Goal: Task Accomplishment & Management: Use online tool/utility

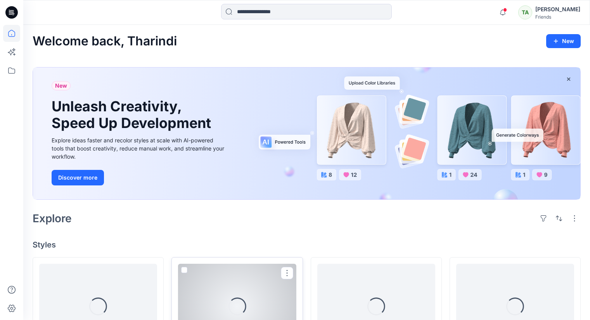
scroll to position [116, 0]
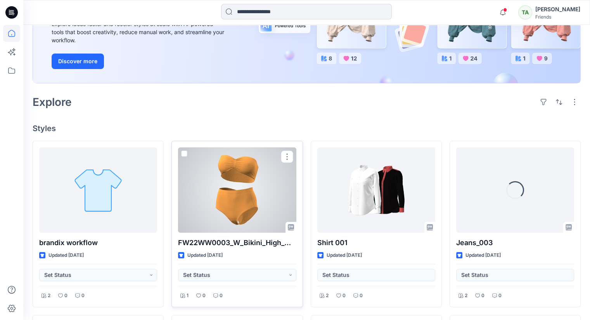
click at [268, 186] on div at bounding box center [237, 189] width 118 height 85
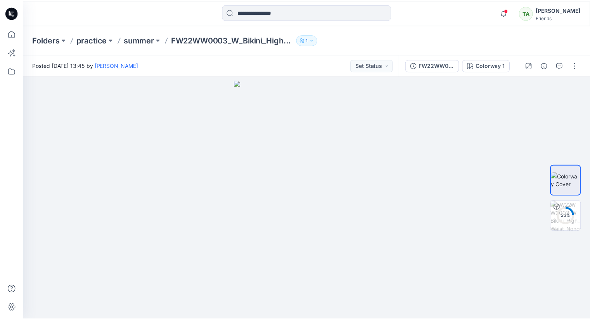
scroll to position [116, 0]
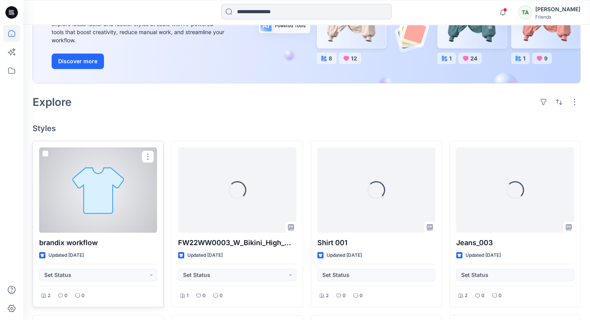
click at [89, 200] on div at bounding box center [98, 189] width 118 height 85
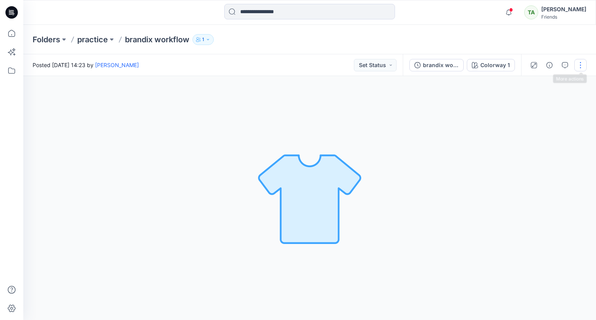
click at [583, 65] on button "button" at bounding box center [580, 65] width 12 height 12
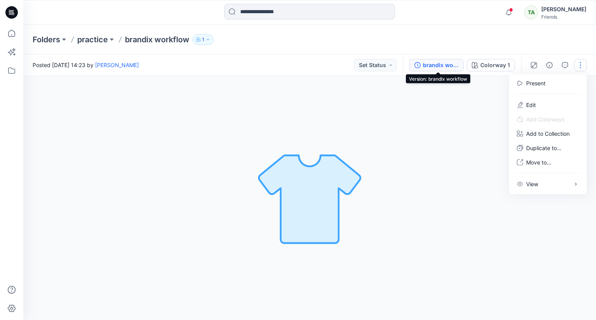
click at [439, 67] on div "brandix workflow" at bounding box center [441, 65] width 36 height 9
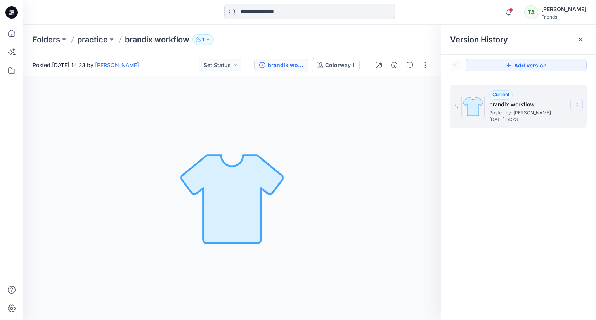
click at [577, 99] on section at bounding box center [576, 105] width 12 height 12
drag, startPoint x: 528, startPoint y: 171, endPoint x: 541, endPoint y: 155, distance: 20.9
click at [528, 171] on div "1. Current brandix workflow Posted by: [PERSON_NAME] [DATE] 14:23" at bounding box center [518, 203] width 155 height 255
click at [582, 38] on icon at bounding box center [580, 39] width 6 height 6
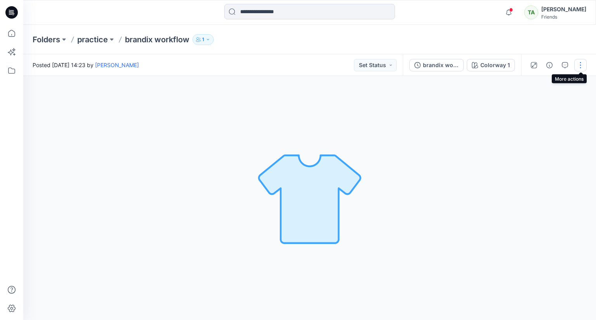
click at [577, 62] on button "button" at bounding box center [580, 65] width 12 height 12
click at [548, 65] on icon "button" at bounding box center [549, 65] width 6 height 6
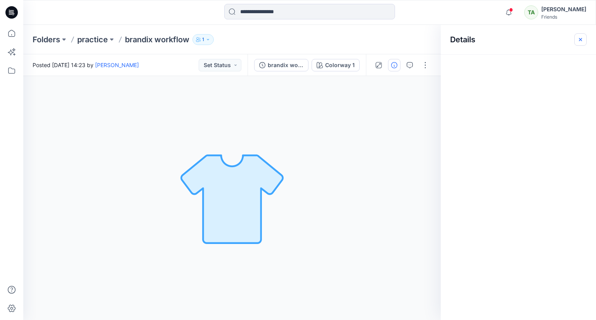
click at [576, 41] on button "button" at bounding box center [580, 39] width 12 height 12
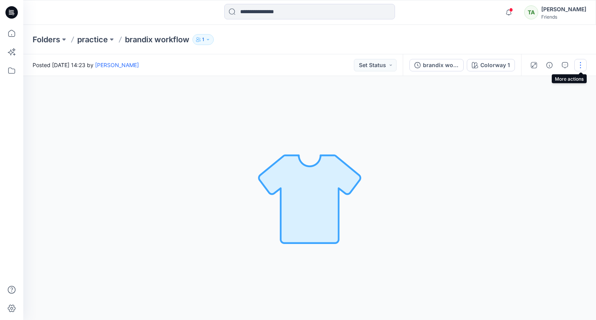
click at [579, 64] on button "button" at bounding box center [580, 65] width 12 height 12
click at [560, 162] on button "Move to..." at bounding box center [547, 162] width 71 height 14
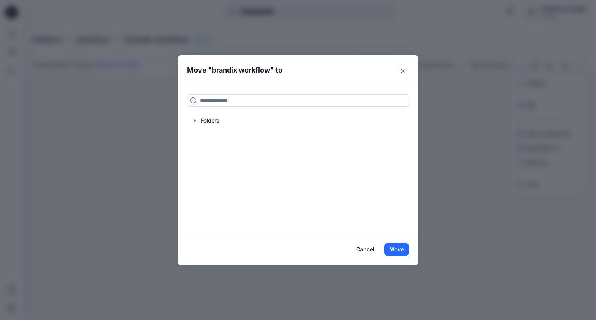
click at [400, 67] on button "Close" at bounding box center [402, 71] width 12 height 12
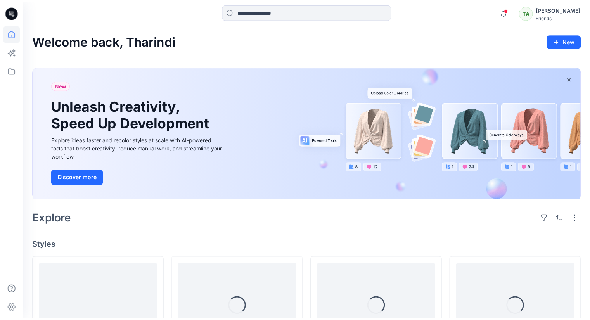
scroll to position [116, 0]
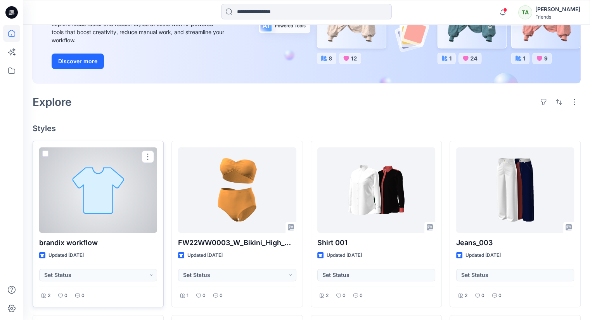
click at [43, 152] on span at bounding box center [45, 153] width 6 height 6
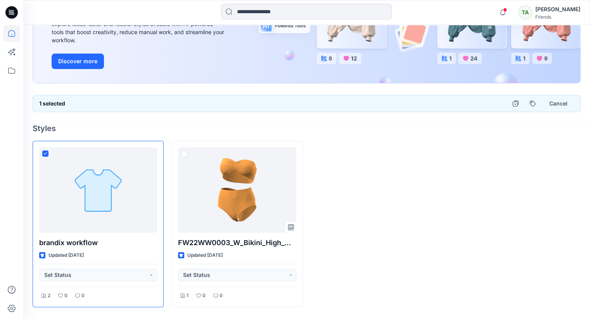
click at [441, 204] on div at bounding box center [376, 224] width 131 height 166
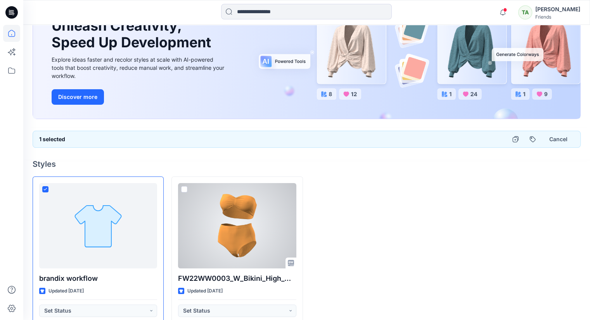
scroll to position [39, 0]
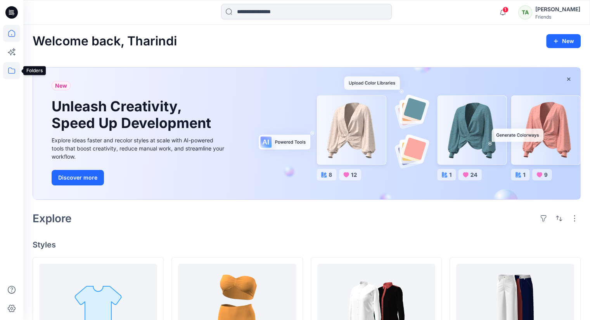
click at [14, 70] on icon at bounding box center [11, 70] width 17 height 17
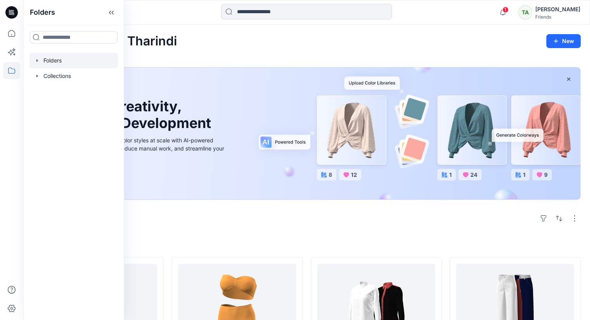
click at [55, 61] on div at bounding box center [73, 61] width 88 height 16
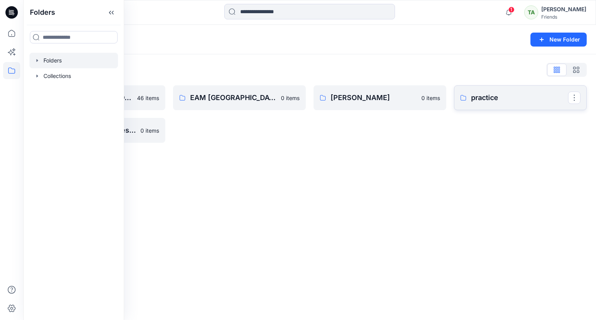
click at [535, 99] on p "practice" at bounding box center [519, 97] width 97 height 11
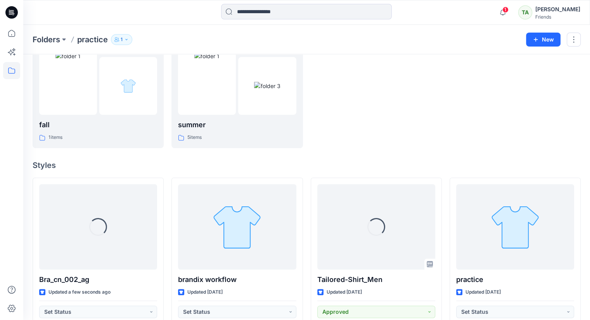
scroll to position [116, 0]
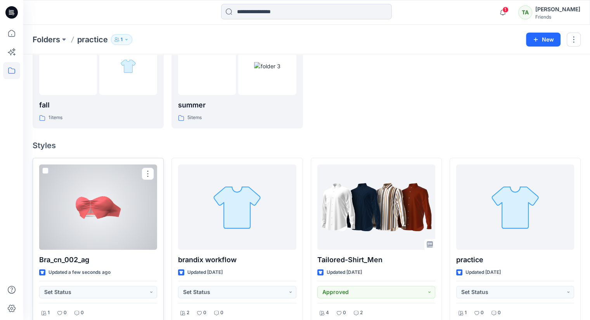
click at [129, 213] on div at bounding box center [98, 206] width 118 height 85
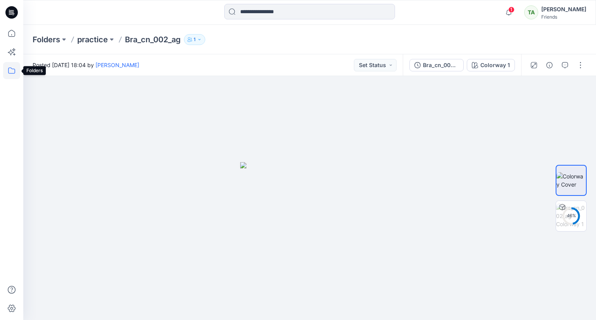
click at [11, 70] on icon at bounding box center [11, 70] width 17 height 17
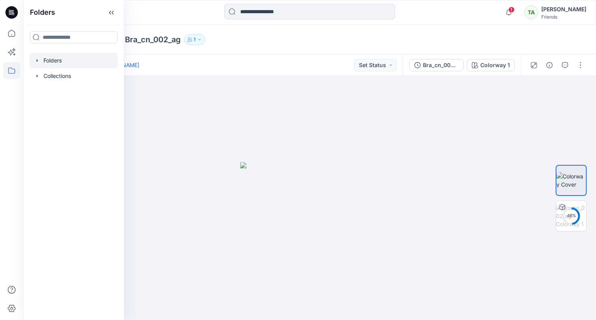
click at [56, 60] on div at bounding box center [73, 61] width 88 height 16
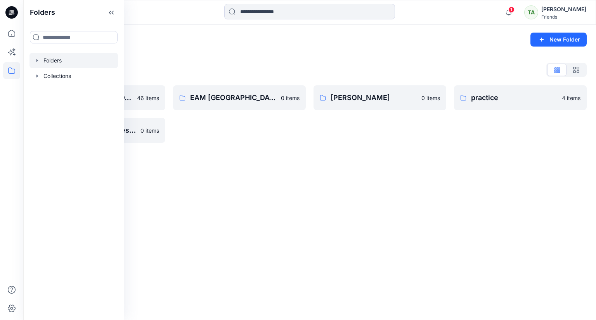
click at [315, 194] on div "Folders New Folder Folders List DMS Sri Lanka For Clients (Clone) 46 items Trai…" at bounding box center [309, 172] width 573 height 295
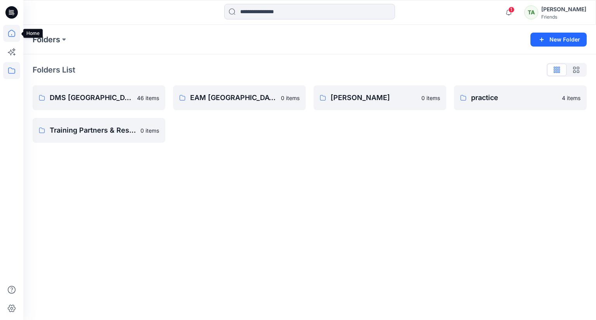
click at [11, 39] on icon at bounding box center [11, 33] width 17 height 17
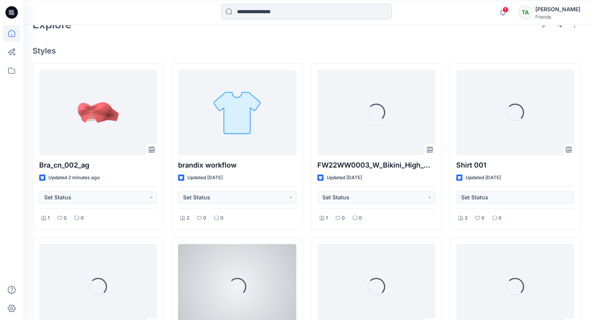
scroll to position [155, 0]
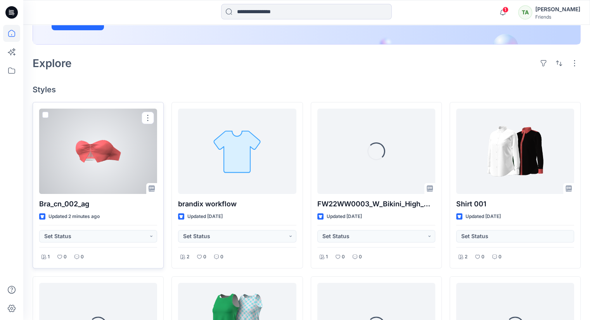
click at [119, 166] on div at bounding box center [98, 151] width 118 height 85
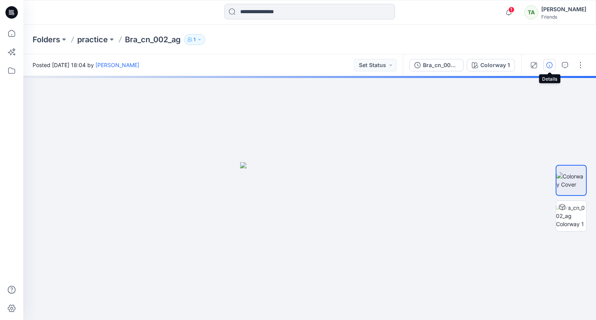
click at [554, 66] on button "button" at bounding box center [549, 65] width 12 height 12
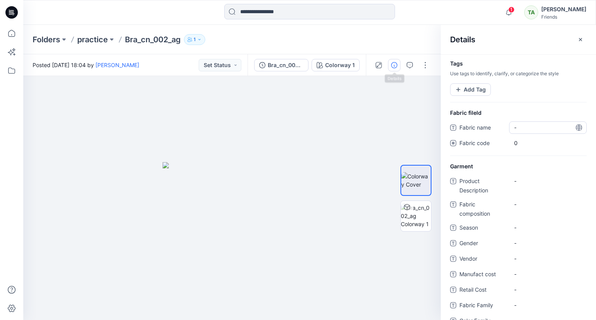
click at [531, 130] on name "-" at bounding box center [547, 127] width 67 height 8
type textarea "*"
type textarea "**********"
click at [571, 79] on div "Tags Use tags to identify, clarify, or categorize the style Add Tag" at bounding box center [518, 85] width 155 height 48
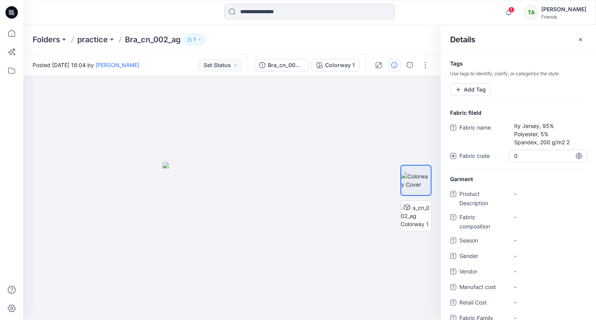
click at [531, 152] on code "0" at bounding box center [547, 156] width 67 height 8
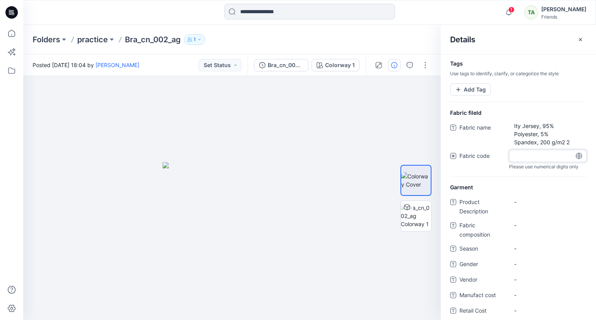
type input "*****"
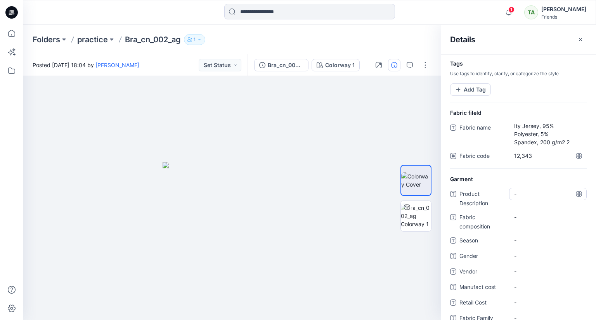
click at [547, 199] on div "-" at bounding box center [548, 194] width 78 height 12
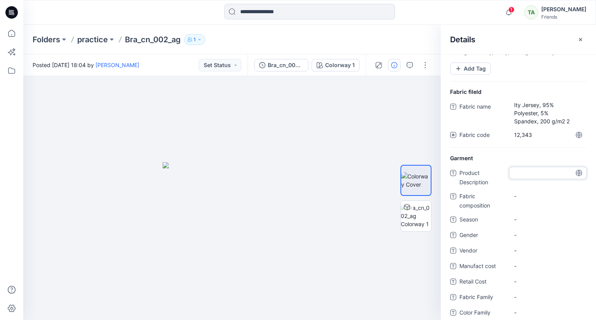
scroll to position [39, 0]
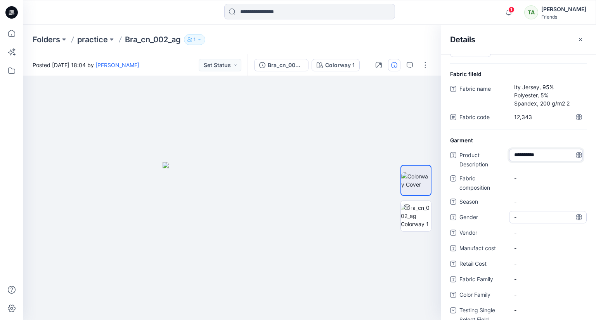
type textarea "**********"
click at [551, 179] on composition "-" at bounding box center [547, 178] width 67 height 8
type textarea "**********"
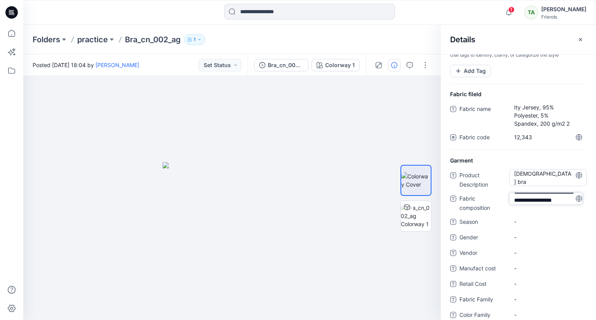
scroll to position [0, 0]
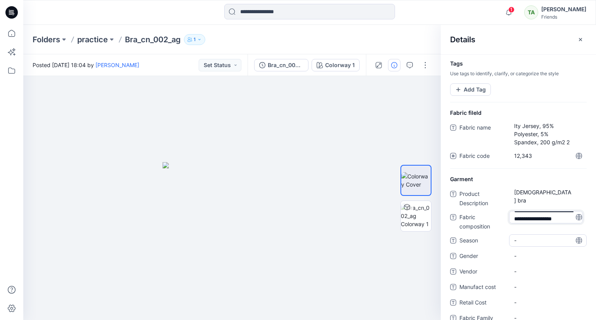
click at [544, 240] on div "-" at bounding box center [548, 240] width 78 height 12
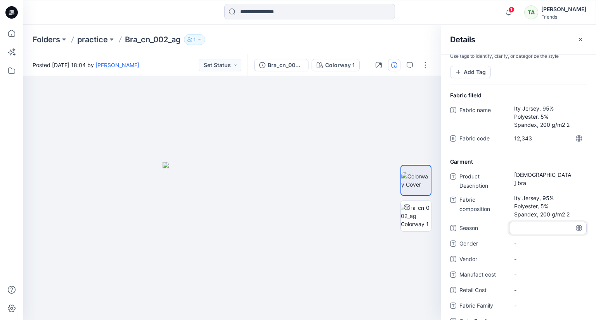
scroll to position [39, 0]
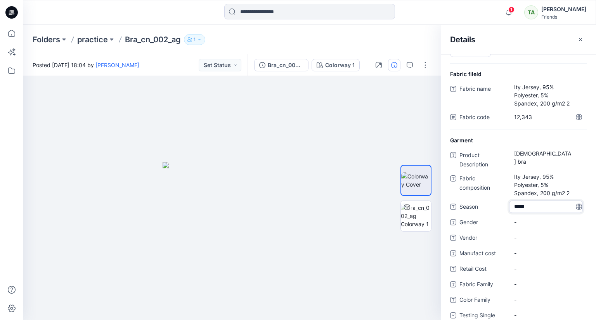
type textarea "******"
click at [545, 220] on span "-" at bounding box center [547, 222] width 67 height 8
type textarea "*"
click at [526, 237] on span "-" at bounding box center [547, 238] width 67 height 8
type textarea "*******"
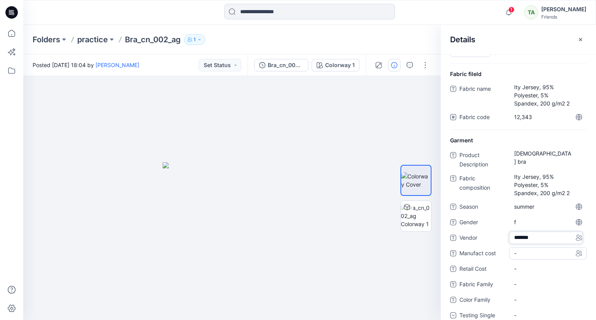
click at [527, 253] on cost "-" at bounding box center [547, 253] width 67 height 8
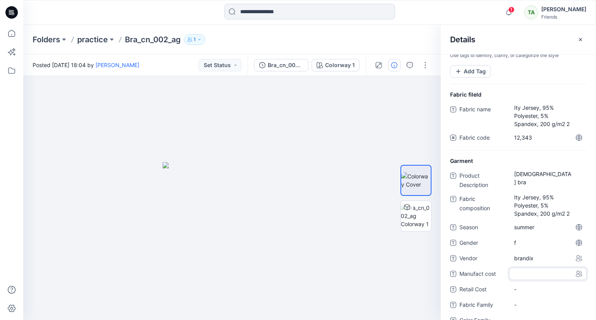
scroll to position [0, 0]
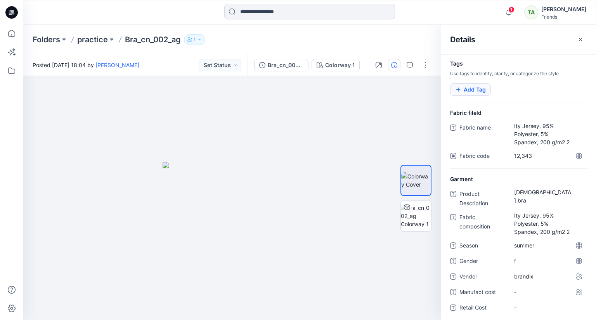
click at [482, 92] on button "Add Tag" at bounding box center [470, 89] width 41 height 12
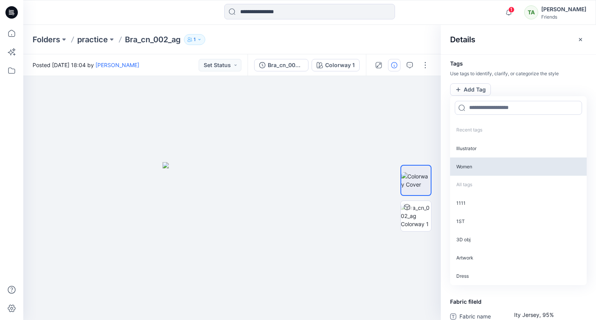
click at [481, 169] on p "Women" at bounding box center [518, 166] width 137 height 18
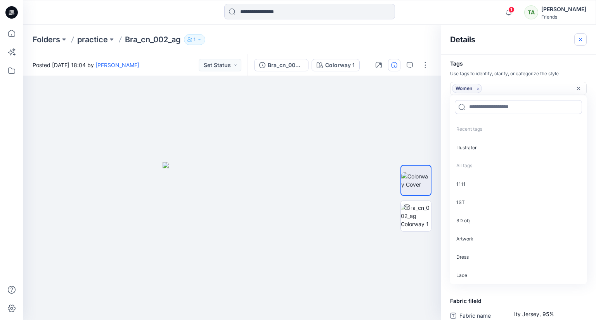
click at [580, 35] on button "button" at bounding box center [580, 39] width 12 height 12
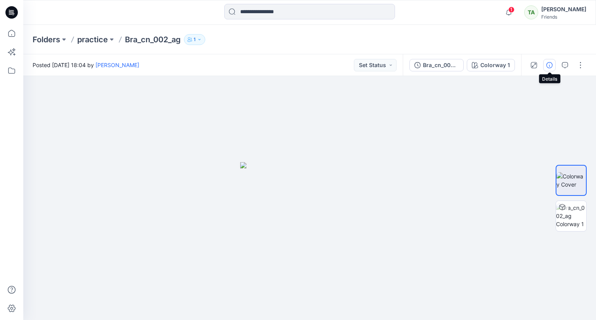
click at [546, 64] on button "button" at bounding box center [549, 65] width 12 height 12
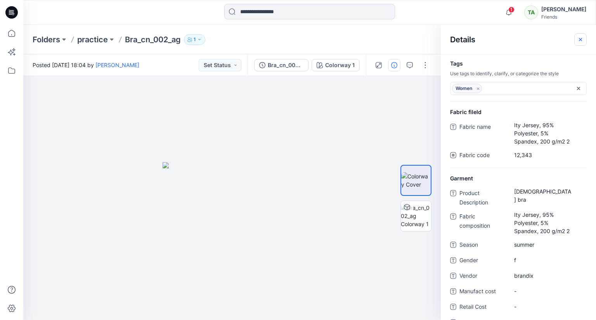
click at [583, 38] on button "button" at bounding box center [580, 39] width 12 height 12
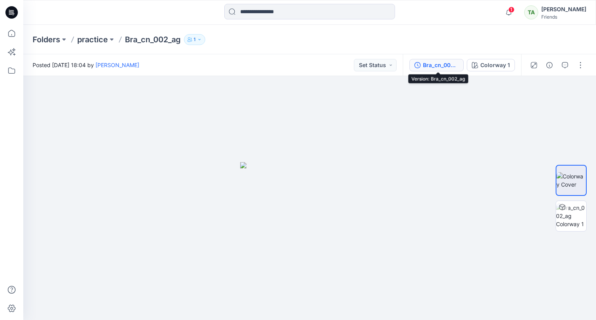
click at [445, 67] on div "Bra_cn_002_ag" at bounding box center [441, 65] width 36 height 9
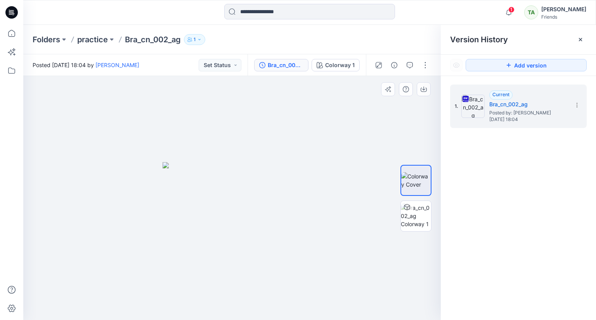
drag, startPoint x: 289, startPoint y: 173, endPoint x: 189, endPoint y: 191, distance: 102.4
click at [189, 191] on img at bounding box center [232, 241] width 139 height 158
click at [581, 38] on icon at bounding box center [580, 39] width 3 height 3
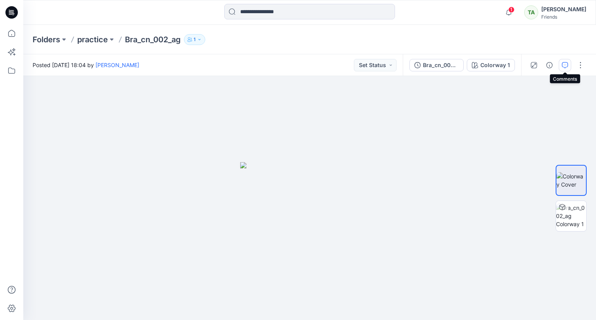
click at [566, 64] on icon "button" at bounding box center [565, 65] width 6 height 6
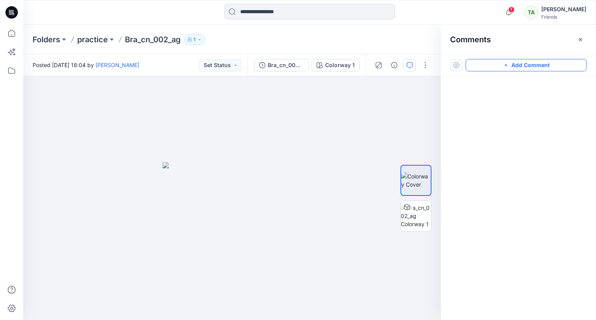
click at [509, 66] on button "Add Comment" at bounding box center [525, 65] width 121 height 12
click at [268, 156] on div "1" at bounding box center [231, 198] width 417 height 244
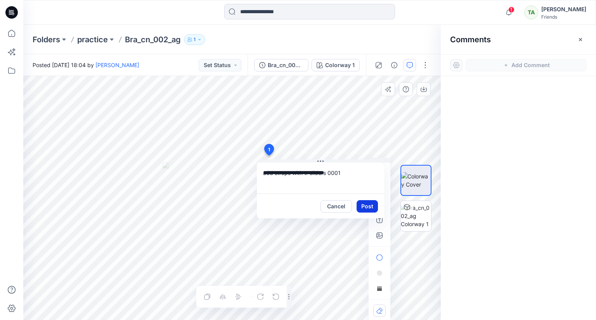
type textarea "**********"
click at [368, 206] on button "Post" at bounding box center [366, 206] width 21 height 12
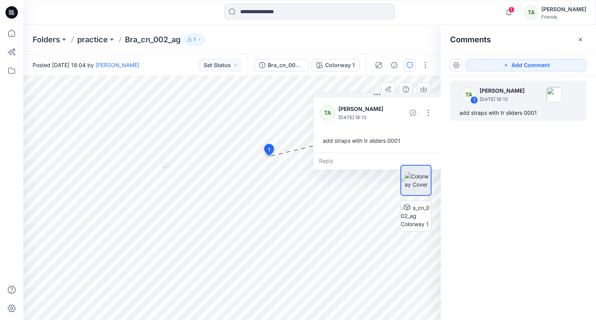
drag, startPoint x: 287, startPoint y: 161, endPoint x: 360, endPoint y: 102, distance: 93.7
click at [344, 95] on button at bounding box center [376, 95] width 127 height 5
click at [426, 112] on button "button" at bounding box center [428, 113] width 12 height 12
click at [406, 131] on div at bounding box center [415, 198] width 31 height 149
click at [427, 110] on button "button" at bounding box center [428, 113] width 12 height 12
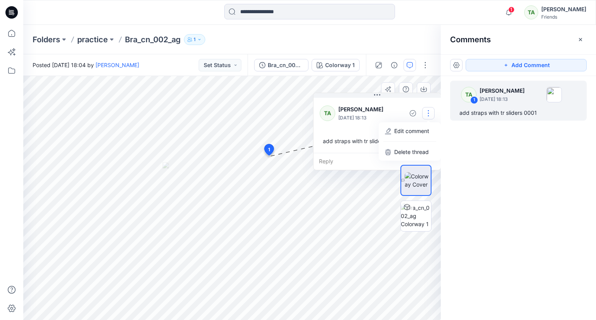
click at [411, 148] on div at bounding box center [415, 198] width 31 height 149
click at [431, 107] on button "button" at bounding box center [428, 113] width 12 height 12
click at [389, 152] on icon "button" at bounding box center [388, 152] width 6 height 6
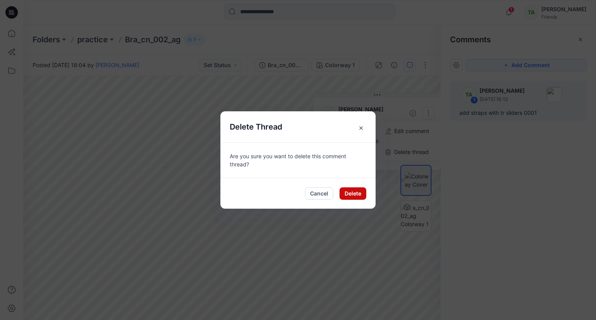
click at [355, 189] on button "Delete" at bounding box center [352, 193] width 27 height 12
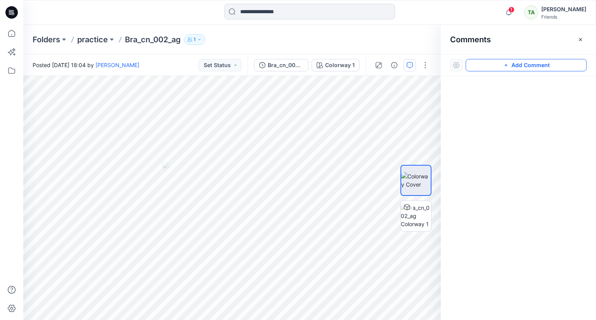
click at [509, 67] on button "Add Comment" at bounding box center [525, 65] width 121 height 12
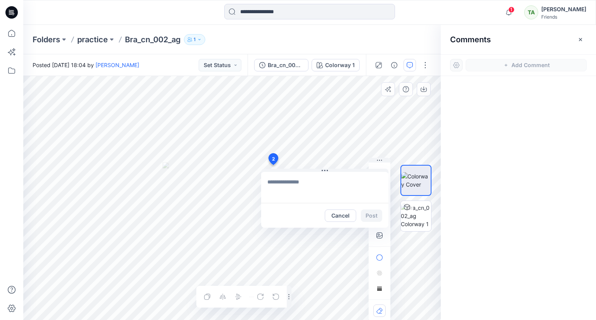
click at [273, 165] on div "2 Cancel Post Layer 1" at bounding box center [231, 198] width 417 height 244
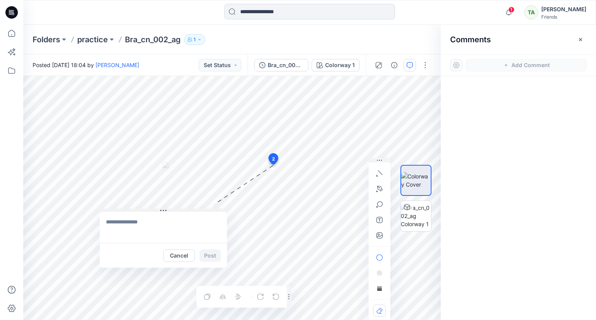
drag, startPoint x: 324, startPoint y: 171, endPoint x: 162, endPoint y: 209, distance: 167.1
click at [163, 210] on icon at bounding box center [163, 210] width 1 height 1
drag, startPoint x: 167, startPoint y: 228, endPoint x: 172, endPoint y: 228, distance: 5.0
click at [166, 228] on textarea at bounding box center [163, 226] width 127 height 31
type textarea "**********"
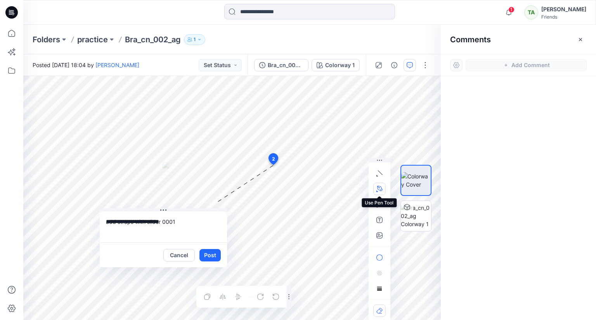
click at [377, 188] on icon "button" at bounding box center [379, 189] width 6 height 6
click at [263, 168] on icon "Layer 1" at bounding box center [231, 198] width 417 height 244
click at [264, 112] on icon "Layer 1" at bounding box center [231, 198] width 417 height 244
drag, startPoint x: 273, startPoint y: 95, endPoint x: 279, endPoint y: 99, distance: 7.5
click at [279, 99] on icon "Layer 1" at bounding box center [231, 198] width 417 height 244
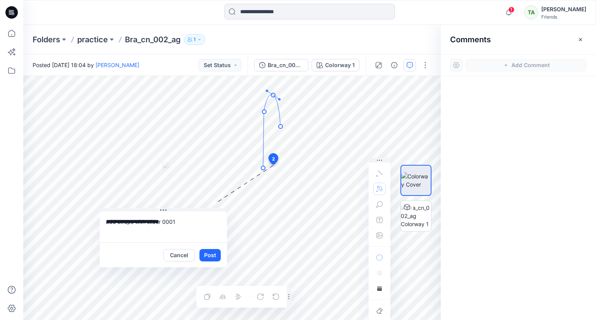
click at [280, 126] on icon "Layer 1" at bounding box center [231, 198] width 417 height 244
click at [278, 184] on icon "Layer 1" at bounding box center [231, 198] width 417 height 244
click at [184, 164] on icon "Layer 1" at bounding box center [231, 198] width 417 height 244
click at [184, 165] on icon "Layer 1" at bounding box center [231, 198] width 417 height 244
click at [183, 97] on g at bounding box center [184, 130] width 4 height 71
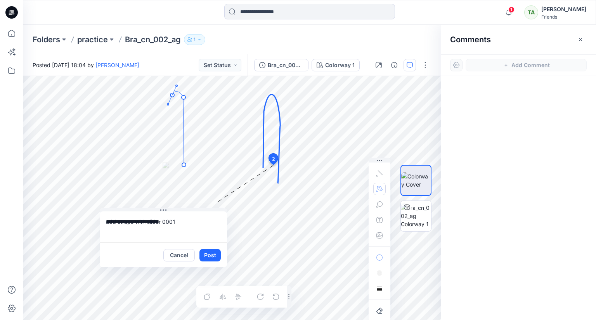
drag, startPoint x: 172, startPoint y: 95, endPoint x: 168, endPoint y: 104, distance: 10.1
click at [168, 104] on icon "Layer 1" at bounding box center [231, 198] width 417 height 244
click at [169, 142] on icon "Layer 1" at bounding box center [231, 198] width 417 height 244
click at [168, 176] on icon "Layer 1" at bounding box center [231, 198] width 417 height 244
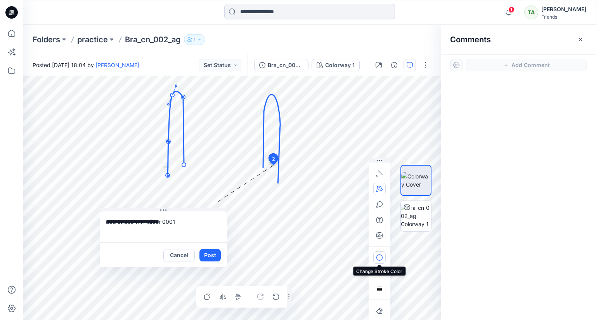
click at [382, 258] on button "button" at bounding box center [379, 257] width 12 height 12
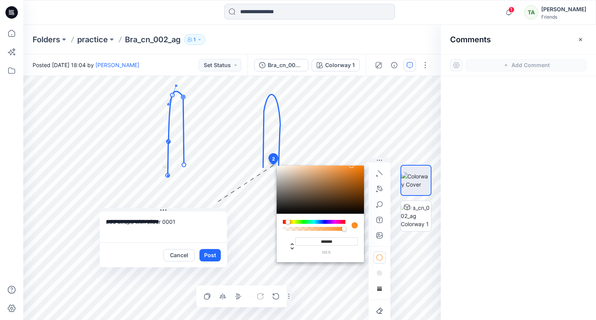
click at [288, 221] on div at bounding box center [314, 222] width 62 height 4
click at [289, 221] on div at bounding box center [287, 222] width 5 height 5
click at [341, 249] on div "******* hex" at bounding box center [326, 246] width 62 height 18
click at [290, 221] on div at bounding box center [289, 222] width 5 height 5
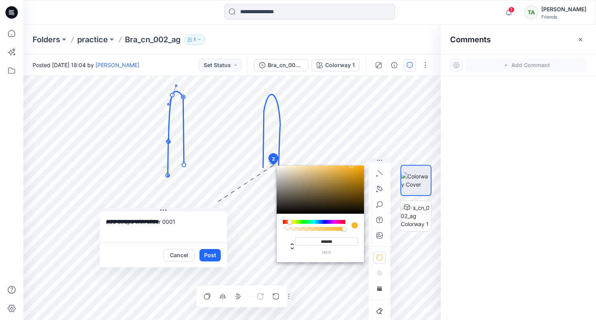
type input "*******"
click at [358, 170] on div at bounding box center [320, 190] width 87 height 48
click at [385, 164] on div at bounding box center [379, 240] width 22 height 164
click at [381, 287] on rect "button" at bounding box center [379, 288] width 6 height 6
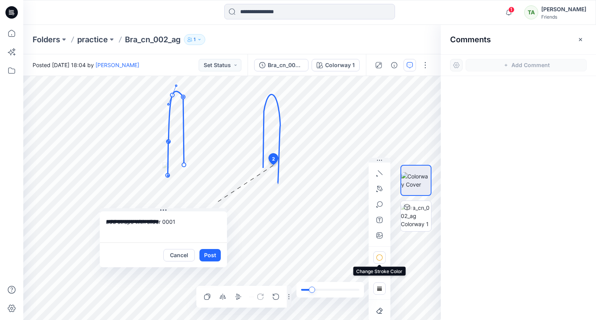
click at [381, 256] on icon "button" at bounding box center [379, 257] width 6 height 6
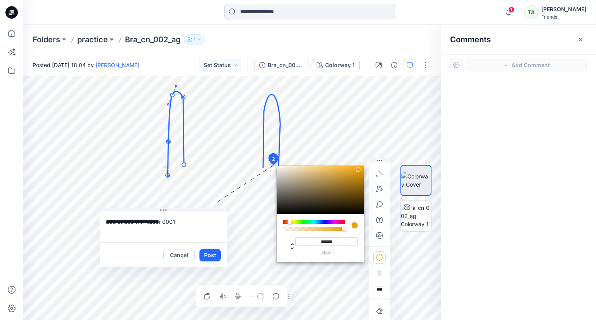
click at [370, 273] on div at bounding box center [379, 240] width 22 height 164
click at [374, 277] on button "button" at bounding box center [379, 273] width 12 height 12
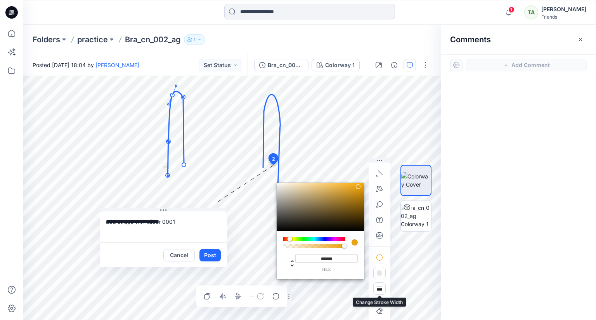
click at [384, 292] on button "button" at bounding box center [379, 288] width 12 height 12
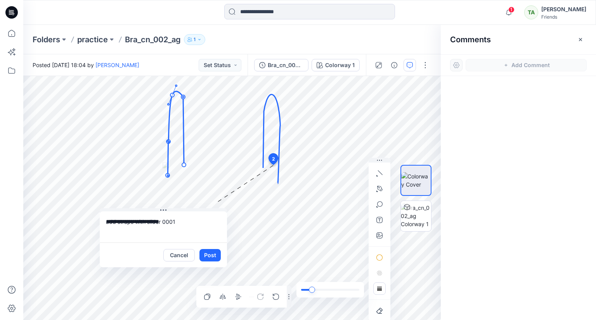
click at [169, 239] on textarea "**********" at bounding box center [163, 226] width 127 height 31
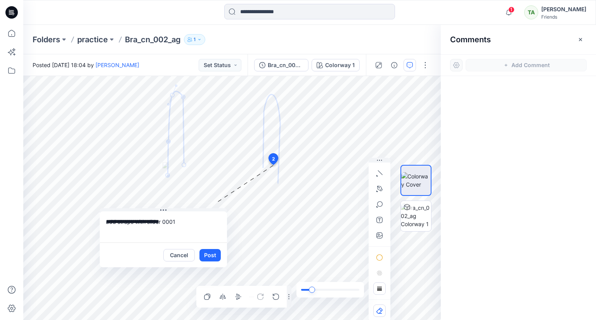
click at [185, 224] on textarea "**********" at bounding box center [163, 226] width 127 height 31
click at [206, 257] on button "Post" at bounding box center [209, 255] width 21 height 12
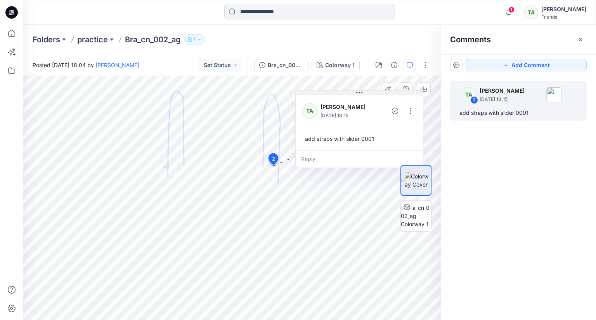
drag, startPoint x: 166, startPoint y: 212, endPoint x: 361, endPoint y: 94, distance: 228.3
click at [361, 94] on icon at bounding box center [359, 93] width 6 height 6
click at [484, 210] on div "TA 2 Tharindi Anuththara September 07, 2025 18:15 add straps with slider 0001" at bounding box center [518, 183] width 155 height 215
click at [396, 242] on div at bounding box center [416, 198] width 50 height 149
click at [578, 38] on icon "button" at bounding box center [580, 39] width 6 height 6
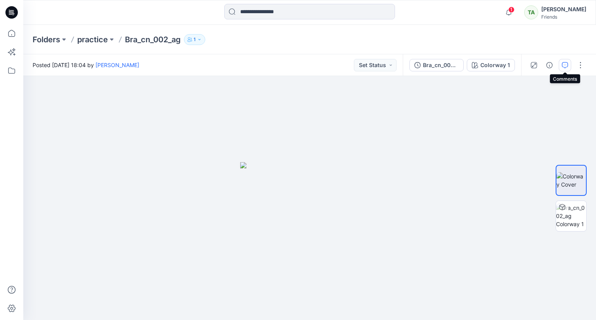
click at [569, 65] on button "button" at bounding box center [565, 65] width 12 height 12
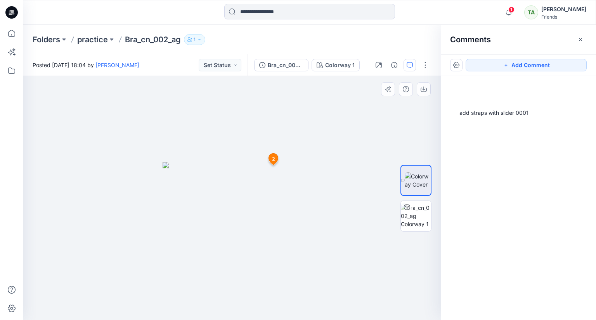
click at [273, 159] on span "2" at bounding box center [273, 159] width 3 height 7
click at [272, 157] on span "2" at bounding box center [273, 159] width 3 height 7
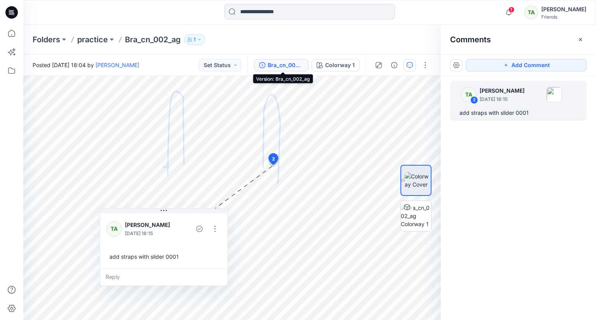
click at [298, 66] on div "Bra_cn_002_ag" at bounding box center [286, 65] width 36 height 9
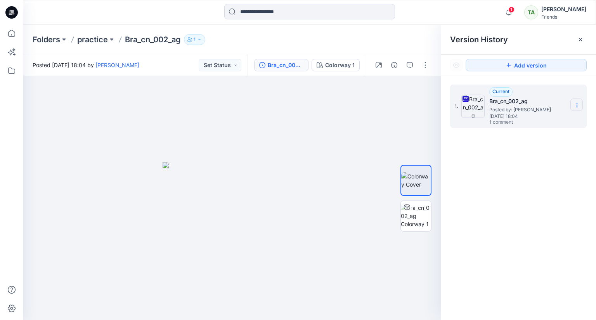
click at [577, 104] on icon at bounding box center [577, 105] width 6 height 6
click at [559, 196] on div "1. Current Bra_cn_002_ag Posted by: Tharindi Anuththara Sunday, September 07, 2…" at bounding box center [518, 203] width 155 height 255
click at [579, 105] on icon at bounding box center [577, 105] width 6 height 6
click at [524, 190] on div "1. Current Bra_cn_002_ag Posted by: Tharindi Anuththara Sunday, September 07, 2…" at bounding box center [518, 203] width 155 height 255
click at [576, 38] on div at bounding box center [580, 39] width 12 height 12
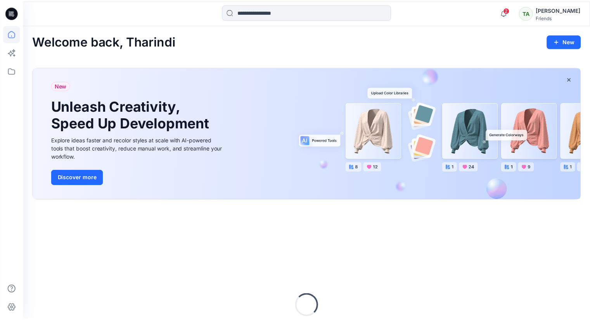
scroll to position [92, 0]
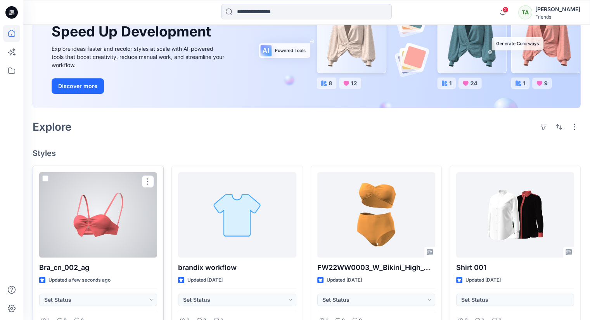
click at [137, 212] on div at bounding box center [98, 214] width 118 height 85
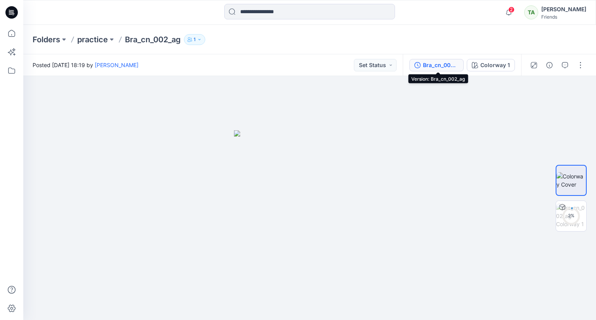
click at [434, 64] on div "Bra_cn_002_ag" at bounding box center [441, 65] width 36 height 9
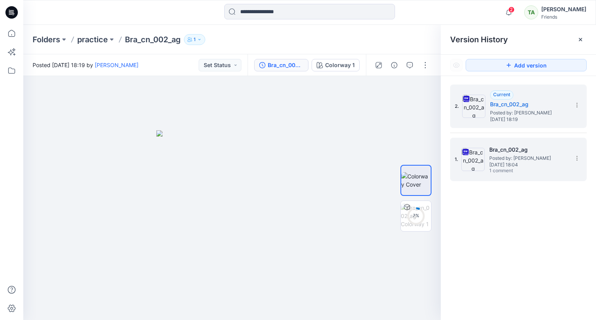
click at [506, 164] on span "Sunday, September 07, 2025 18:04" at bounding box center [528, 164] width 78 height 5
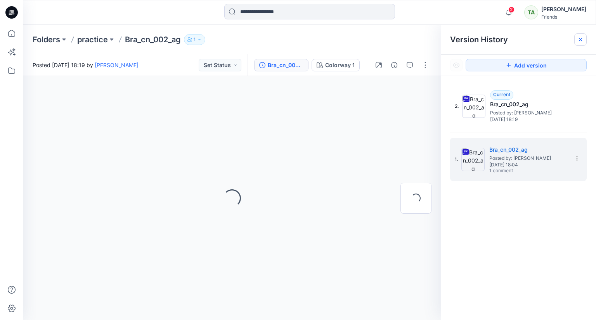
click at [583, 38] on icon at bounding box center [580, 39] width 6 height 6
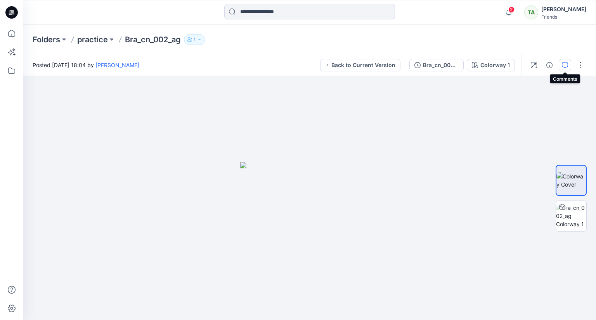
click at [566, 64] on icon "button" at bounding box center [565, 65] width 6 height 6
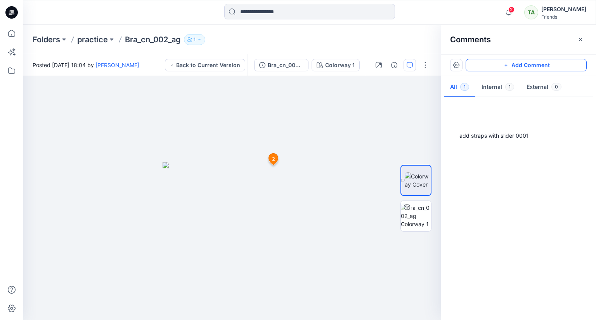
click at [517, 67] on button "Add Comment" at bounding box center [525, 65] width 121 height 12
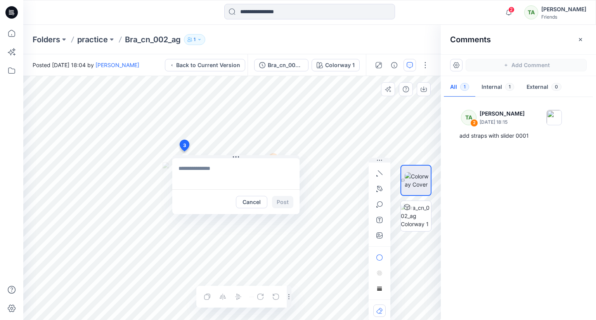
click at [184, 151] on div "3 Cancel Post 2 TA Tharindi Anuththara September 07, 2025 18:15 add straps with…" at bounding box center [231, 198] width 417 height 244
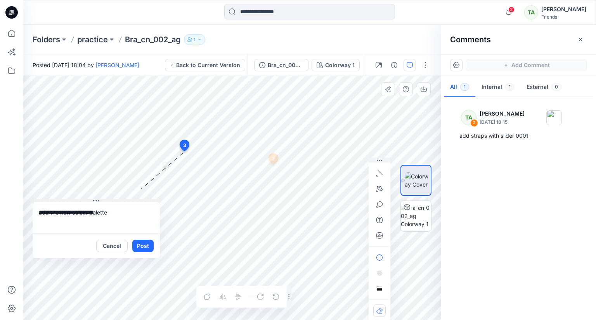
drag, startPoint x: 234, startPoint y: 155, endPoint x: 95, endPoint y: 199, distance: 146.4
click at [95, 199] on icon at bounding box center [96, 201] width 6 height 6
click at [121, 218] on textarea "**********" at bounding box center [96, 217] width 127 height 31
type textarea "**********"
click at [142, 247] on button "Post" at bounding box center [142, 246] width 21 height 12
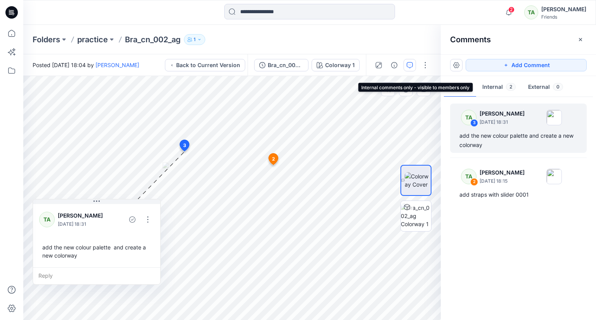
click at [503, 83] on button "Internal 2" at bounding box center [499, 88] width 46 height 20
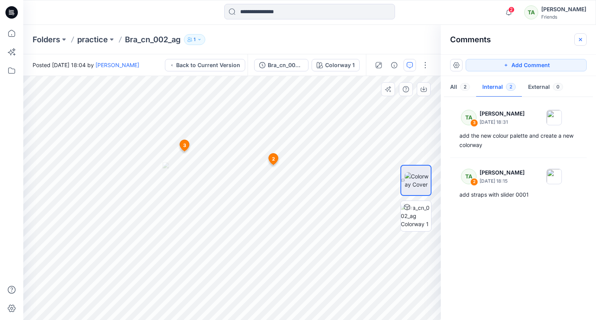
click at [584, 36] on button "button" at bounding box center [580, 39] width 12 height 12
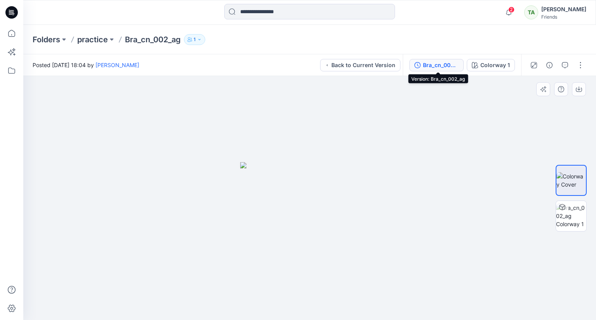
click at [436, 67] on div "Bra_cn_002_ag" at bounding box center [441, 65] width 36 height 9
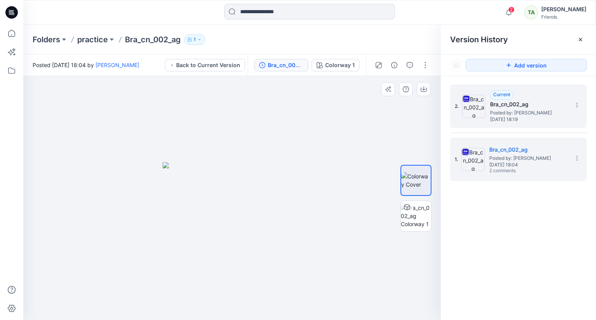
click at [534, 110] on span "Posted by: [PERSON_NAME]" at bounding box center [529, 113] width 78 height 8
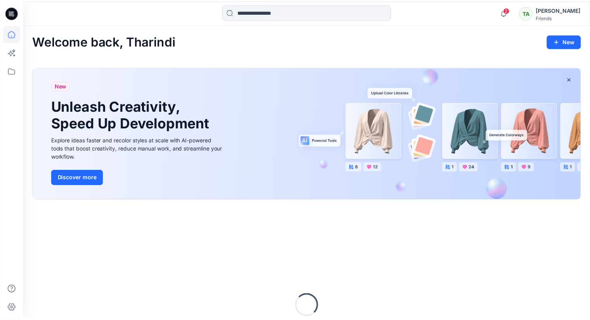
scroll to position [92, 0]
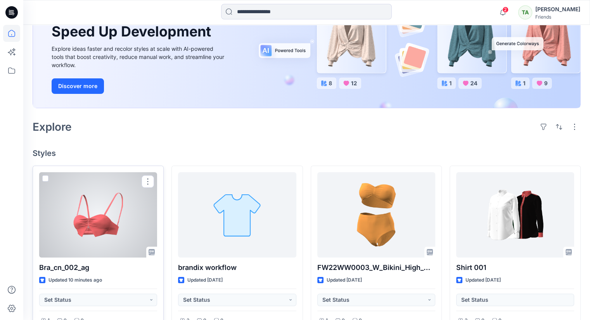
click at [45, 175] on span at bounding box center [45, 178] width 6 height 6
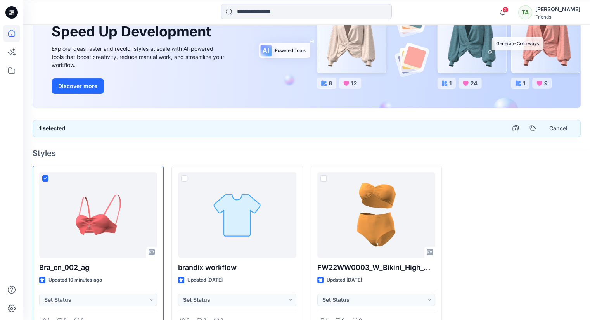
click at [240, 150] on h4 "Styles" at bounding box center [307, 153] width 548 height 9
click at [11, 70] on icon at bounding box center [11, 70] width 17 height 17
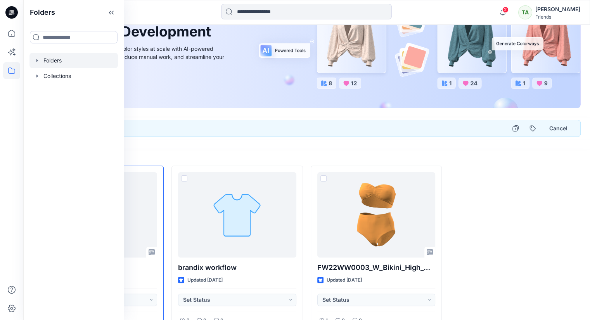
click at [68, 61] on div at bounding box center [73, 61] width 88 height 16
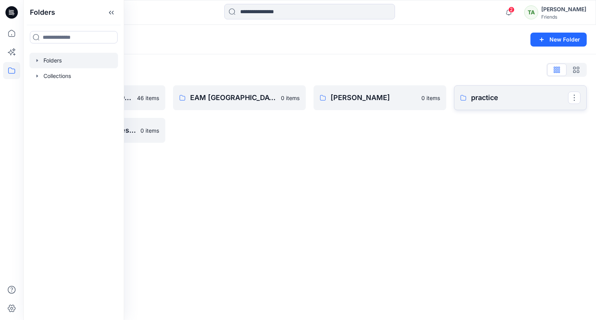
click at [510, 100] on p "practice" at bounding box center [519, 97] width 97 height 11
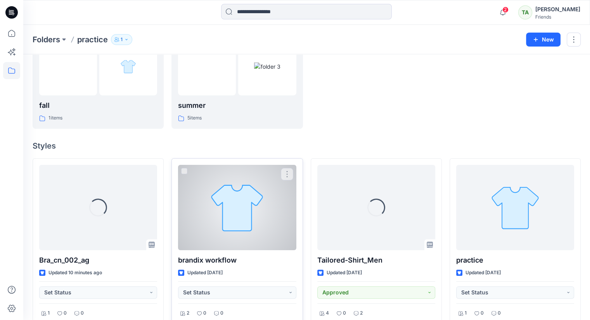
scroll to position [116, 0]
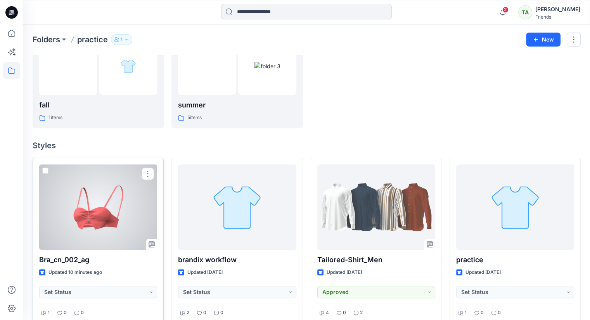
click at [43, 169] on span at bounding box center [45, 171] width 6 height 6
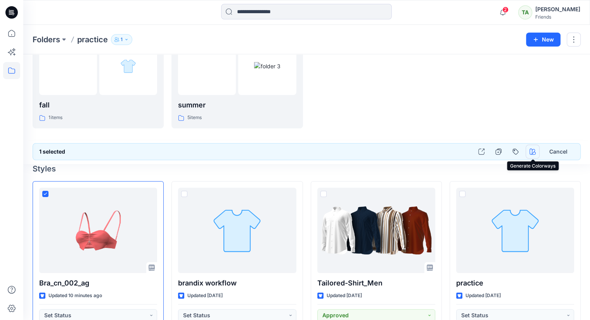
click at [535, 152] on icon "button" at bounding box center [532, 152] width 6 height 6
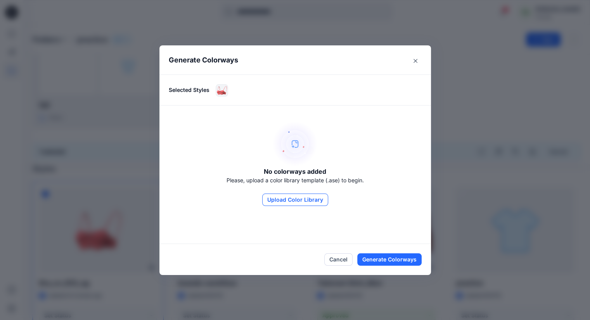
click at [308, 200] on button "Upload Color Library" at bounding box center [295, 200] width 66 height 12
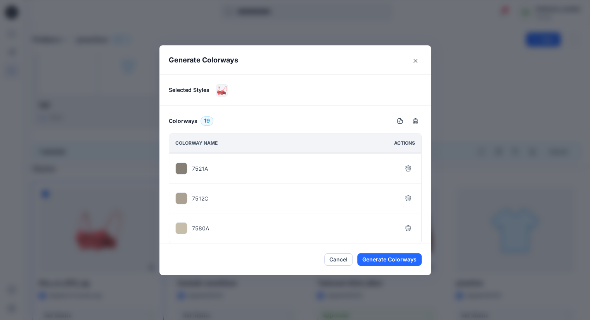
scroll to position [78, 0]
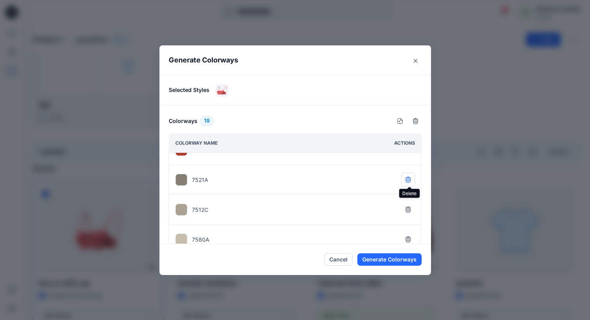
click at [410, 178] on icon "button" at bounding box center [407, 180] width 5 height 5
click at [411, 182] on button "button" at bounding box center [408, 180] width 14 height 14
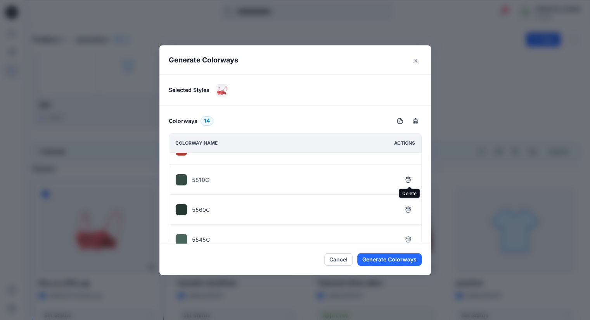
click at [411, 182] on button "button" at bounding box center [408, 180] width 14 height 14
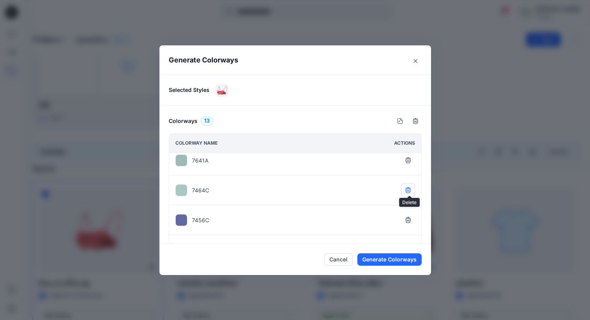
click at [407, 187] on icon "button" at bounding box center [407, 189] width 5 height 5
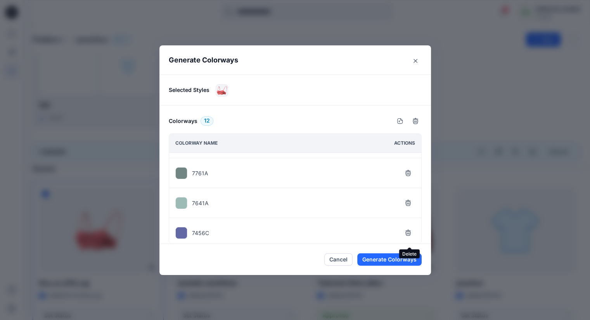
scroll to position [139, 0]
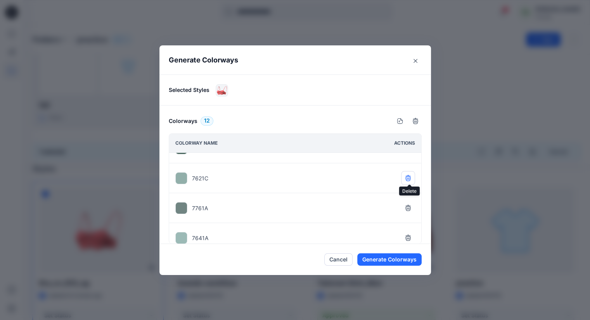
click at [408, 179] on icon "button" at bounding box center [407, 178] width 5 height 5
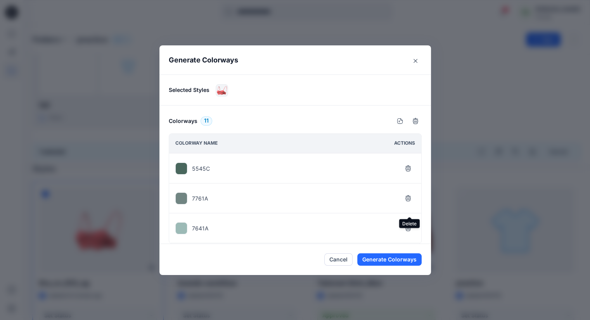
scroll to position [100, 0]
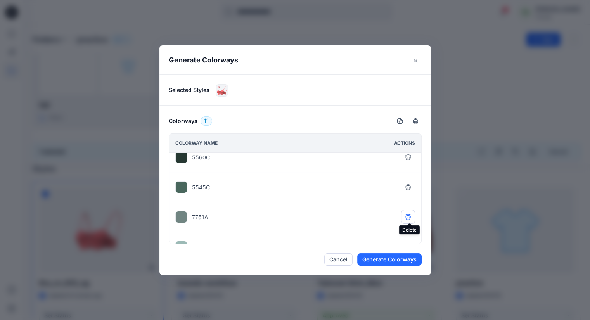
click at [406, 215] on icon "button" at bounding box center [408, 217] width 6 height 6
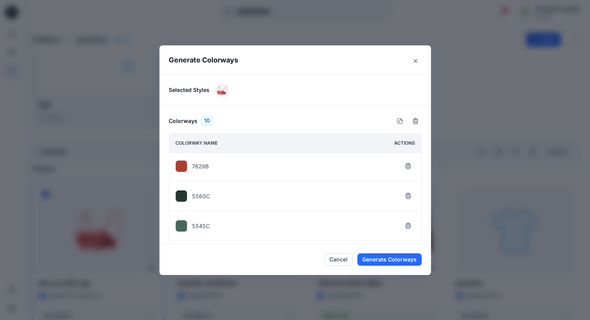
scroll to position [22, 0]
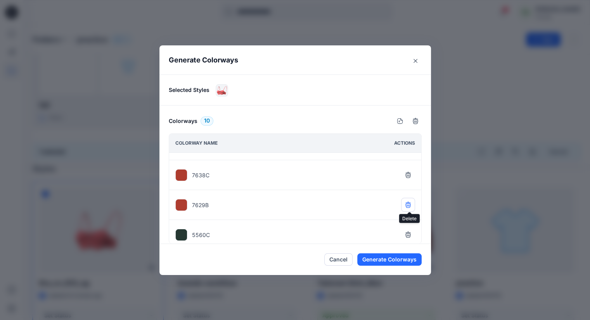
click at [407, 203] on icon "button" at bounding box center [407, 205] width 5 height 5
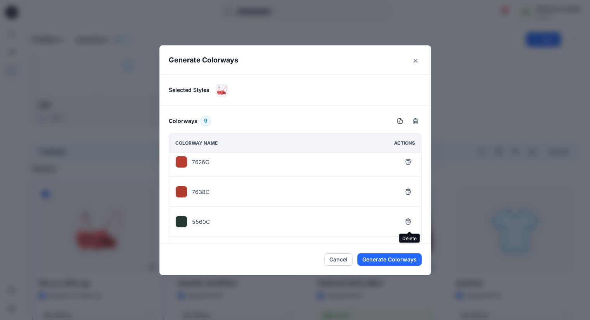
scroll to position [0, 0]
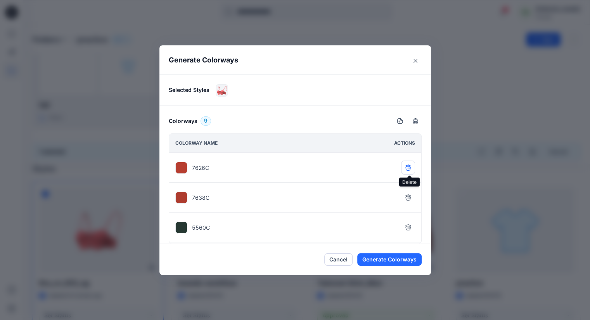
click at [410, 168] on icon "button" at bounding box center [407, 166] width 5 height 5
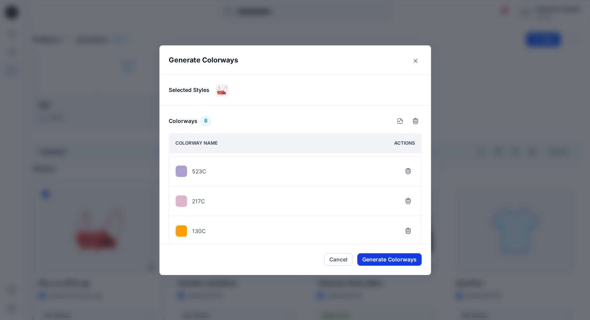
click at [395, 258] on button "Generate Colorways" at bounding box center [389, 259] width 64 height 12
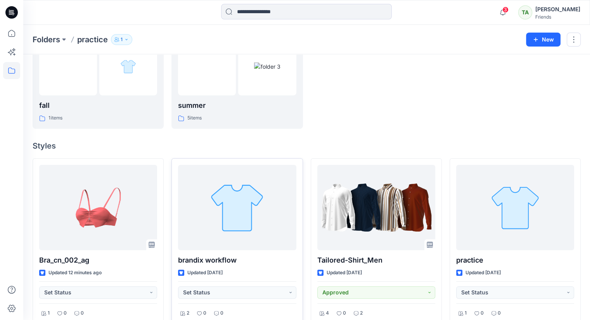
scroll to position [116, 0]
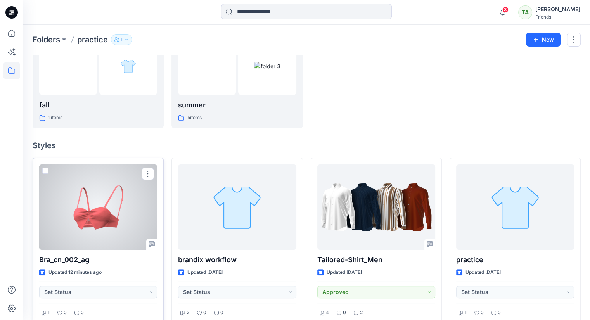
click at [108, 223] on div at bounding box center [98, 206] width 118 height 85
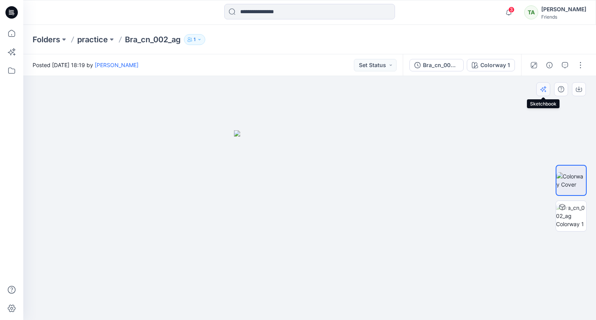
click at [541, 87] on icon "button" at bounding box center [543, 89] width 6 height 6
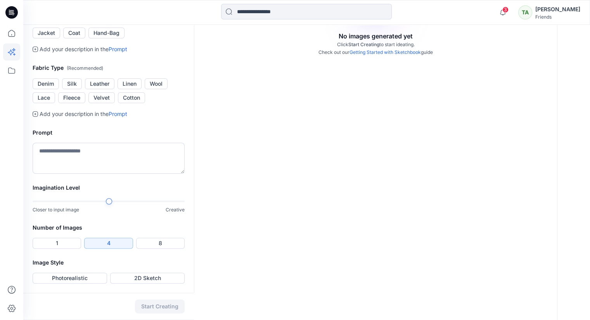
scroll to position [251, 0]
drag, startPoint x: 66, startPoint y: 157, endPoint x: 80, endPoint y: 152, distance: 15.0
click at [72, 155] on textarea at bounding box center [109, 158] width 152 height 31
type textarea "**********"
click at [73, 278] on button "Photorealistic" at bounding box center [70, 278] width 74 height 11
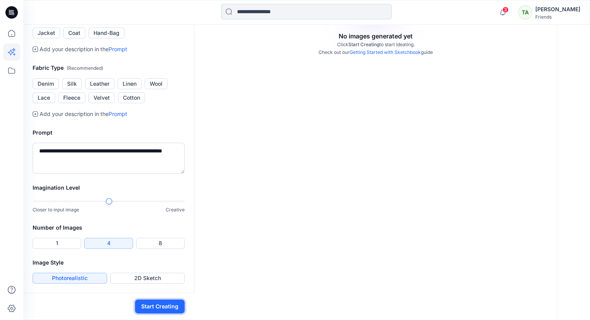
click at [159, 309] on button "Start Creating" at bounding box center [160, 306] width 50 height 14
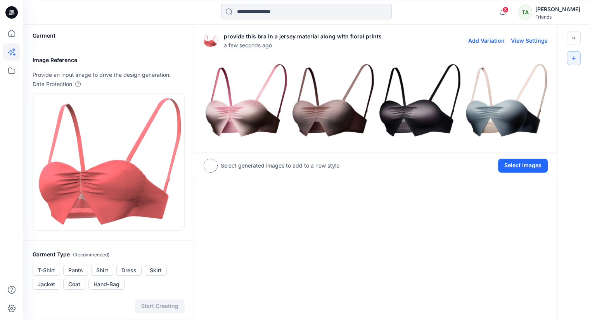
click at [255, 113] on img at bounding box center [245, 100] width 83 height 83
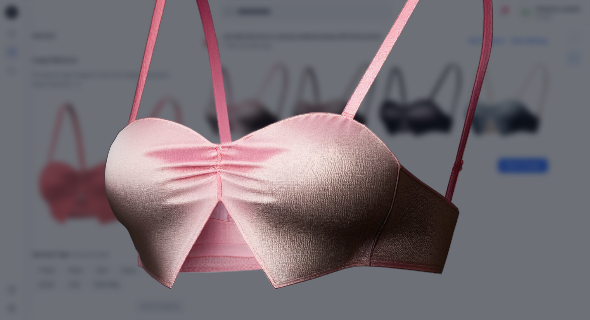
scroll to position [77, 0]
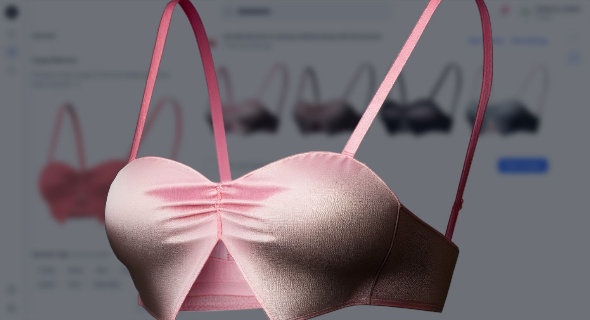
click at [536, 200] on div "Close" at bounding box center [295, 160] width 590 height 320
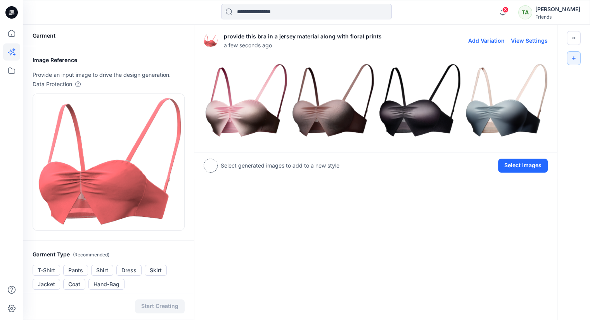
click at [330, 116] on img at bounding box center [332, 100] width 83 height 83
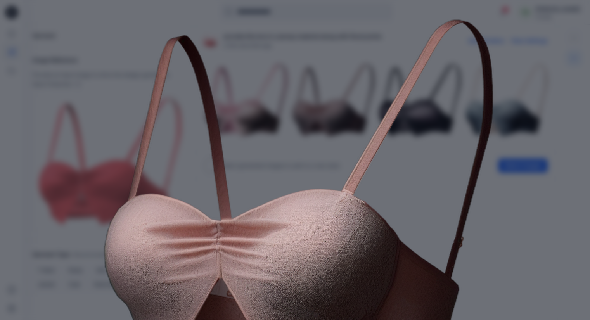
scroll to position [116, 0]
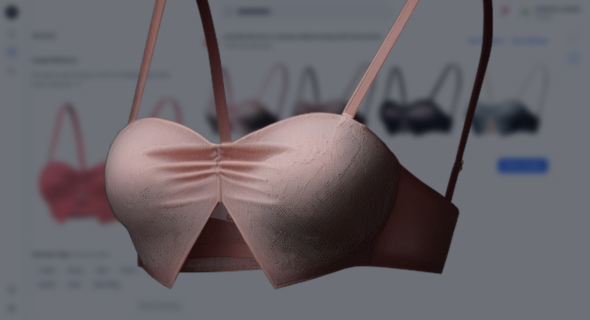
click at [528, 195] on div "Close" at bounding box center [295, 160] width 590 height 320
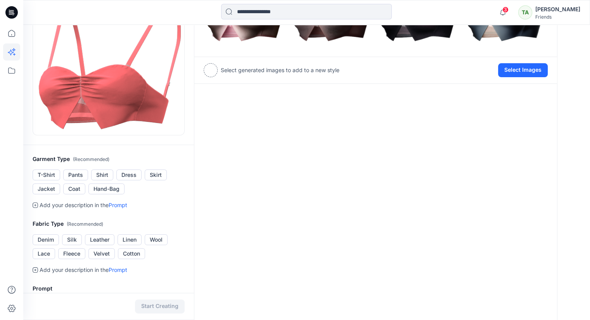
scroll to position [0, 0]
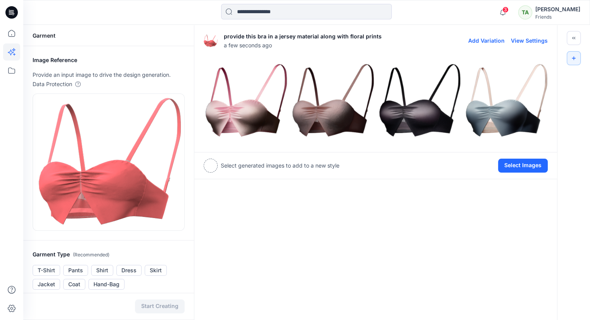
click at [423, 115] on img at bounding box center [419, 100] width 83 height 83
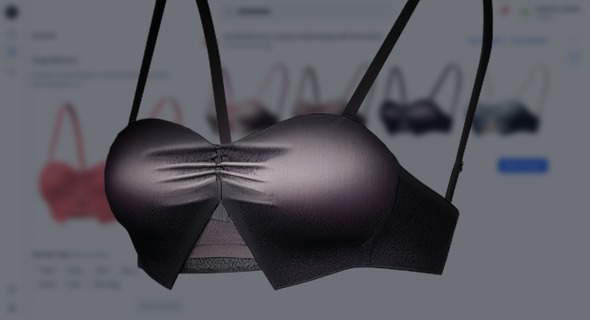
scroll to position [116, 0]
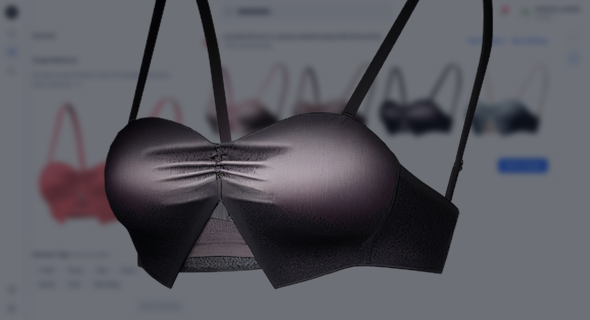
click at [520, 220] on div "Close" at bounding box center [295, 160] width 590 height 320
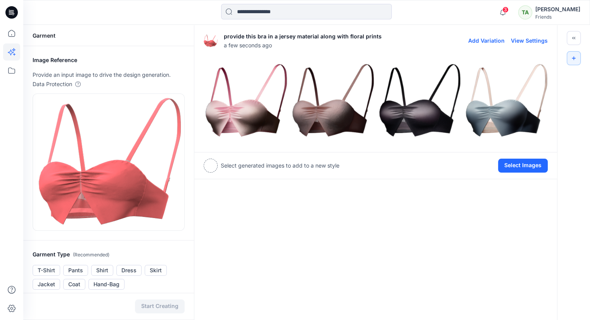
click at [510, 126] on img at bounding box center [505, 100] width 83 height 83
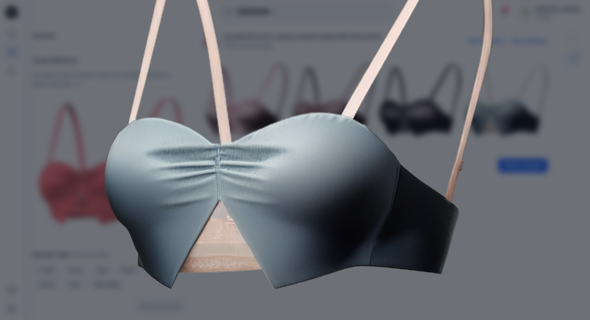
click at [544, 235] on div "Close" at bounding box center [295, 160] width 590 height 320
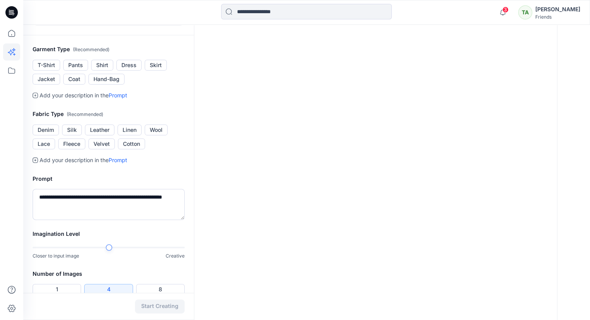
scroll to position [251, 0]
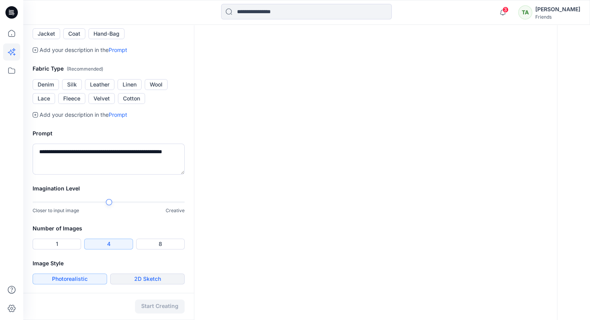
click at [152, 276] on button "2D Sketch" at bounding box center [147, 278] width 74 height 11
click at [168, 307] on button "Start Creating" at bounding box center [160, 306] width 50 height 14
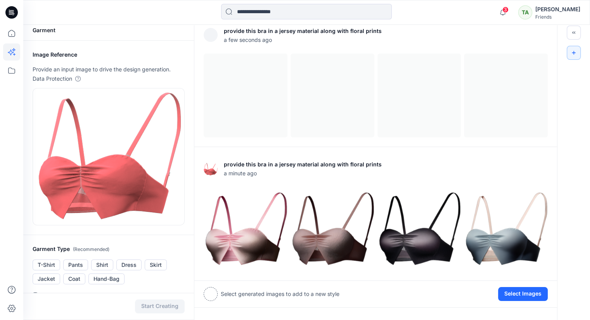
scroll to position [3, 0]
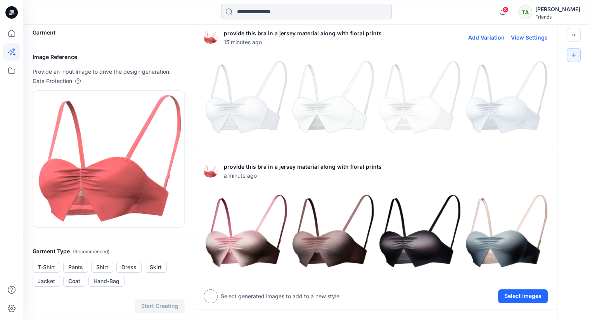
click at [256, 119] on img at bounding box center [245, 97] width 83 height 83
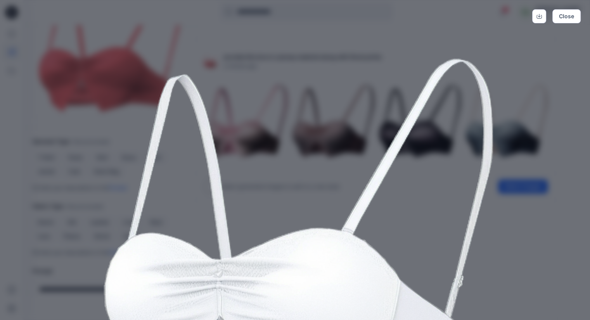
scroll to position [131, 0]
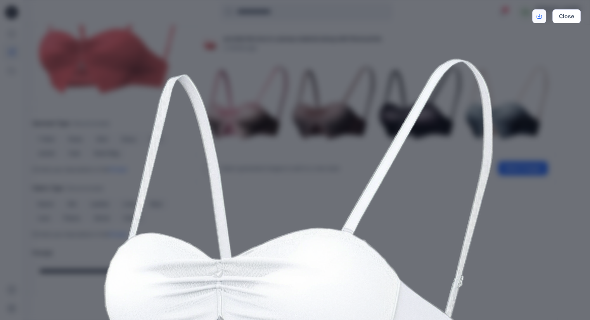
click at [542, 17] on icon "Download" at bounding box center [538, 17] width 5 height 4
